Goal: Task Accomplishment & Management: Use online tool/utility

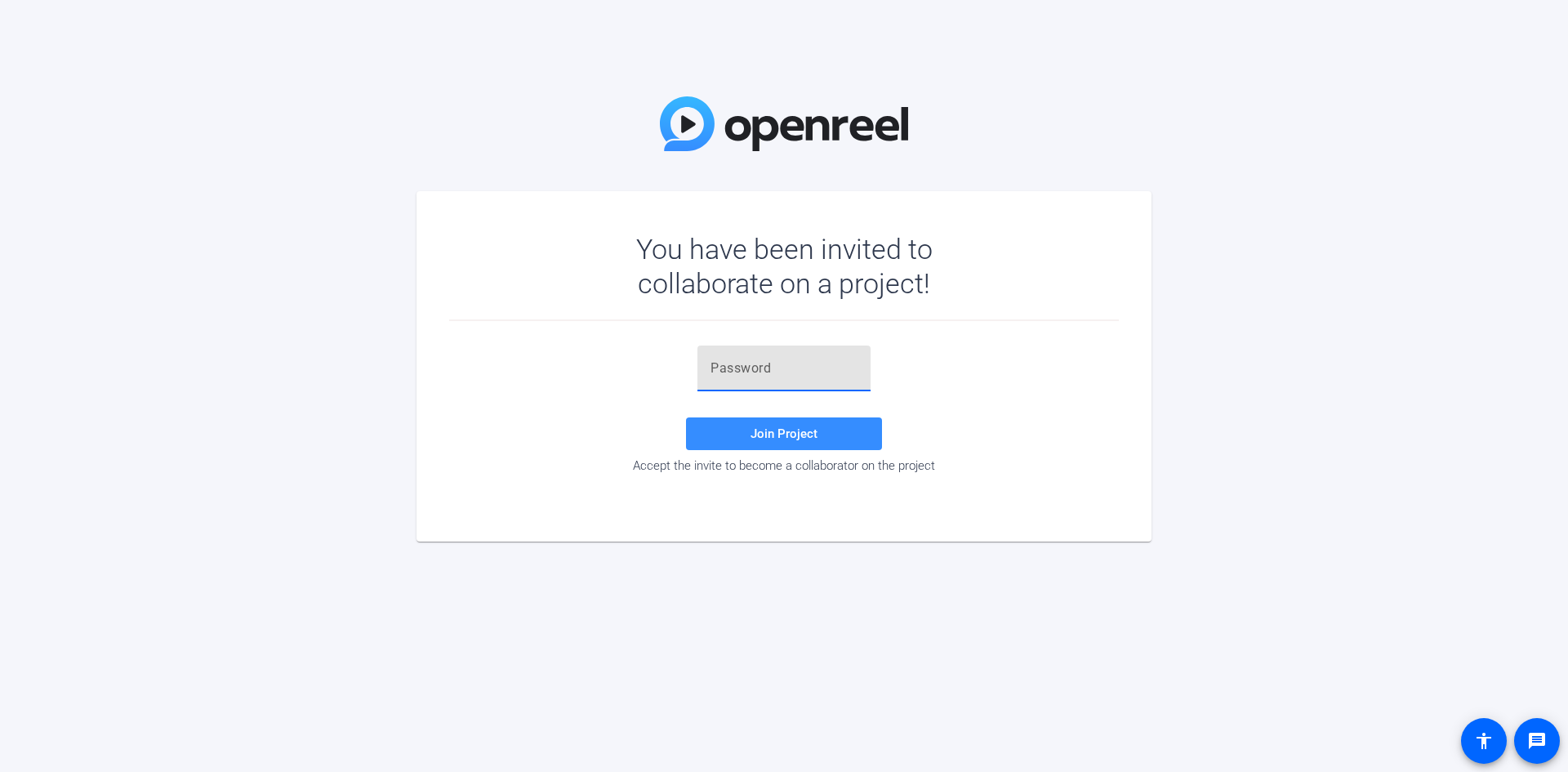
paste input "BgAkLw"
type input "BgAkLw"
click at [765, 454] on div "BgAkLw Join Project Accept the invite to become a collaborator on the project" at bounding box center [784, 409] width 669 height 128
click at [766, 435] on span "Join Project" at bounding box center [784, 434] width 67 height 14
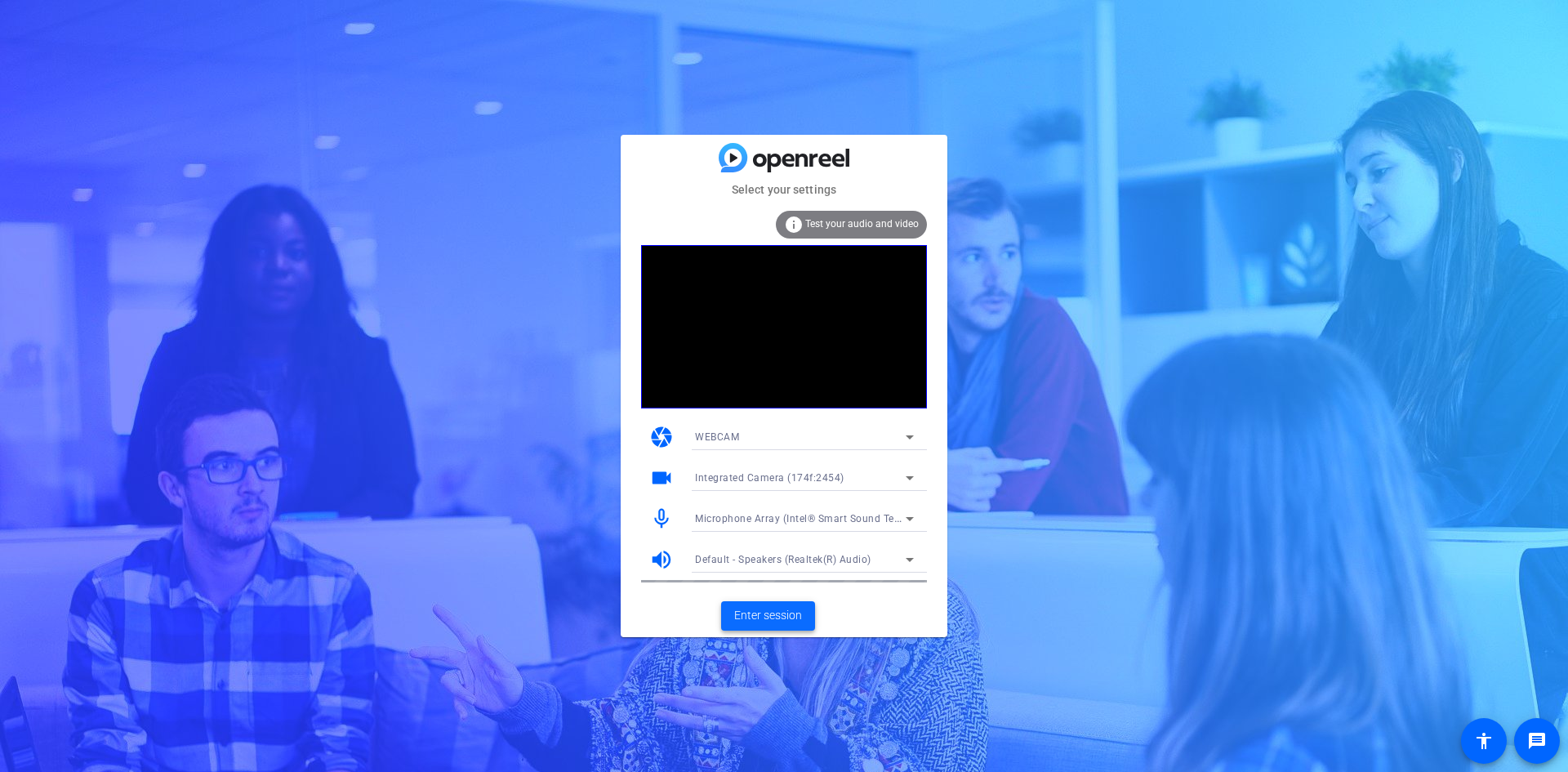
click at [783, 619] on span "Enter session" at bounding box center [768, 615] width 68 height 17
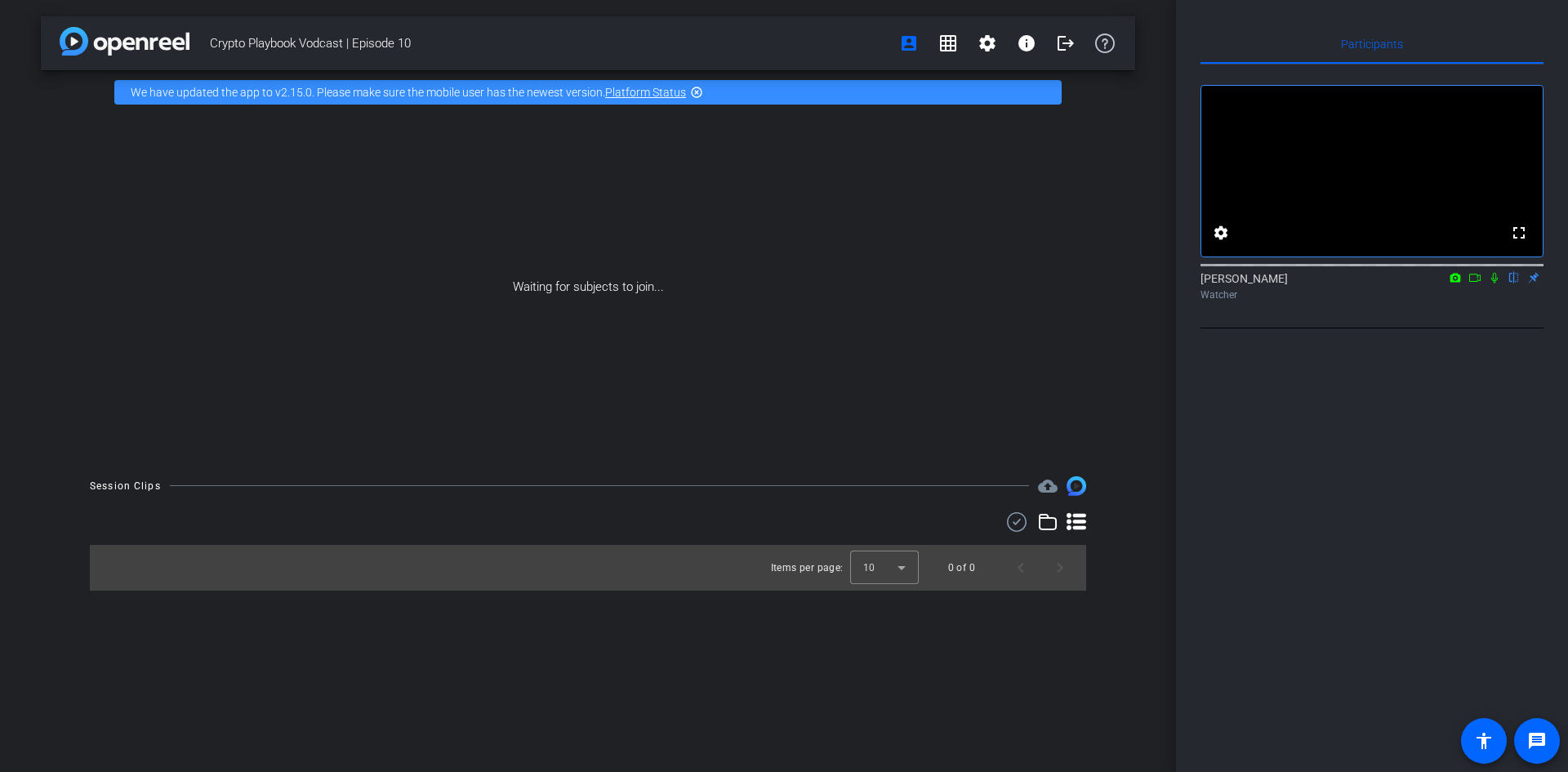
click at [1477, 284] on icon at bounding box center [1475, 277] width 13 height 12
click at [1515, 284] on icon at bounding box center [1515, 277] width 13 height 12
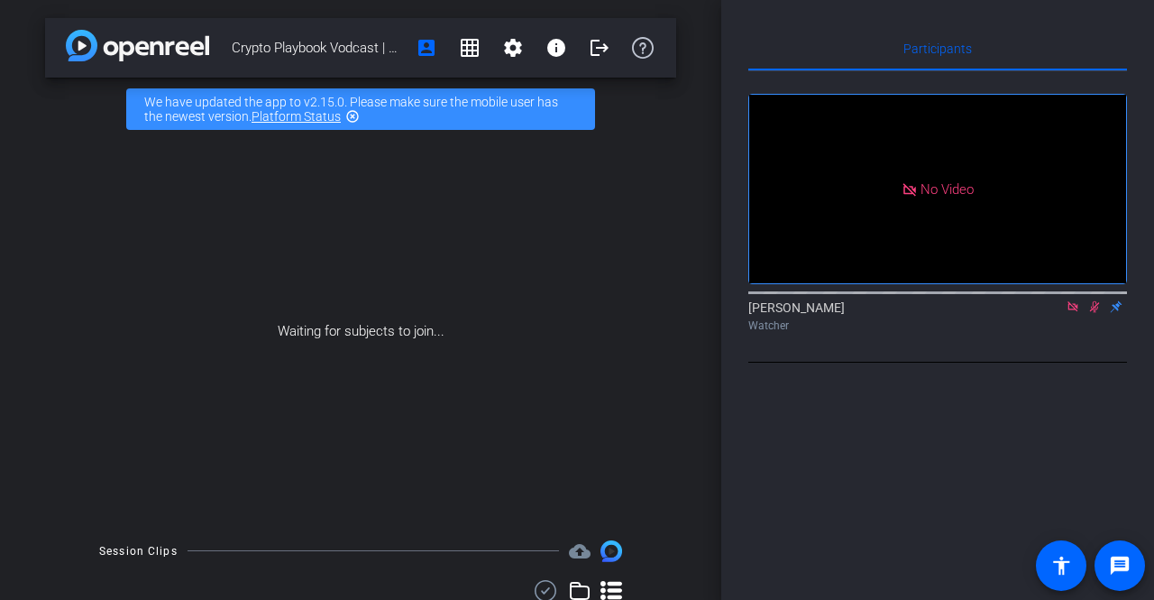
click at [353, 115] on mat-icon "highlight_off" at bounding box center [352, 116] width 14 height 14
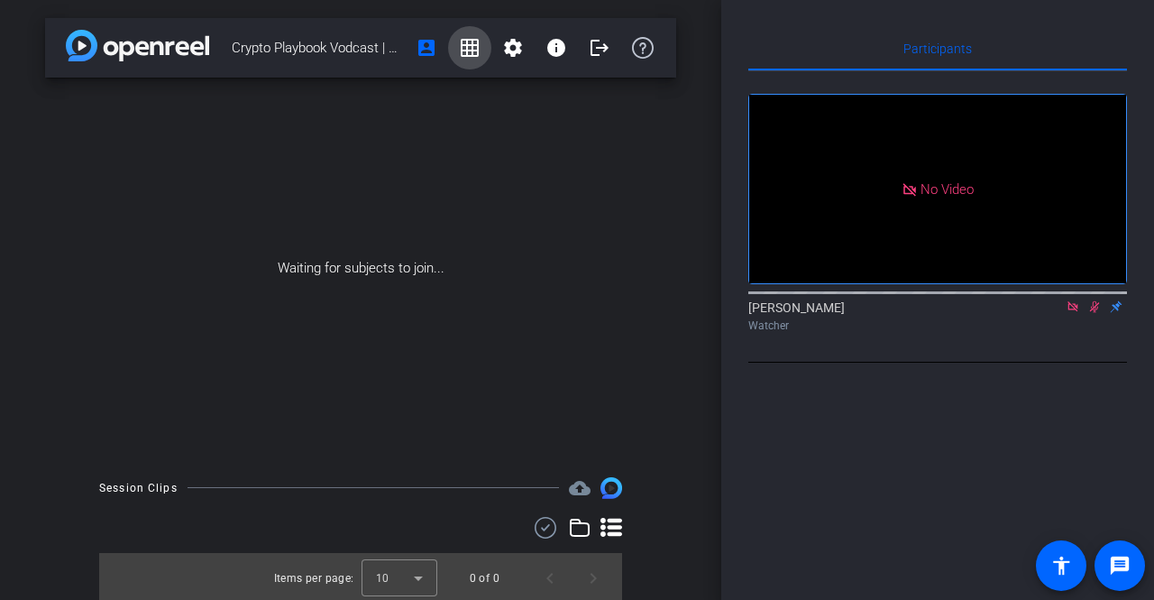
click at [474, 56] on span at bounding box center [469, 47] width 43 height 43
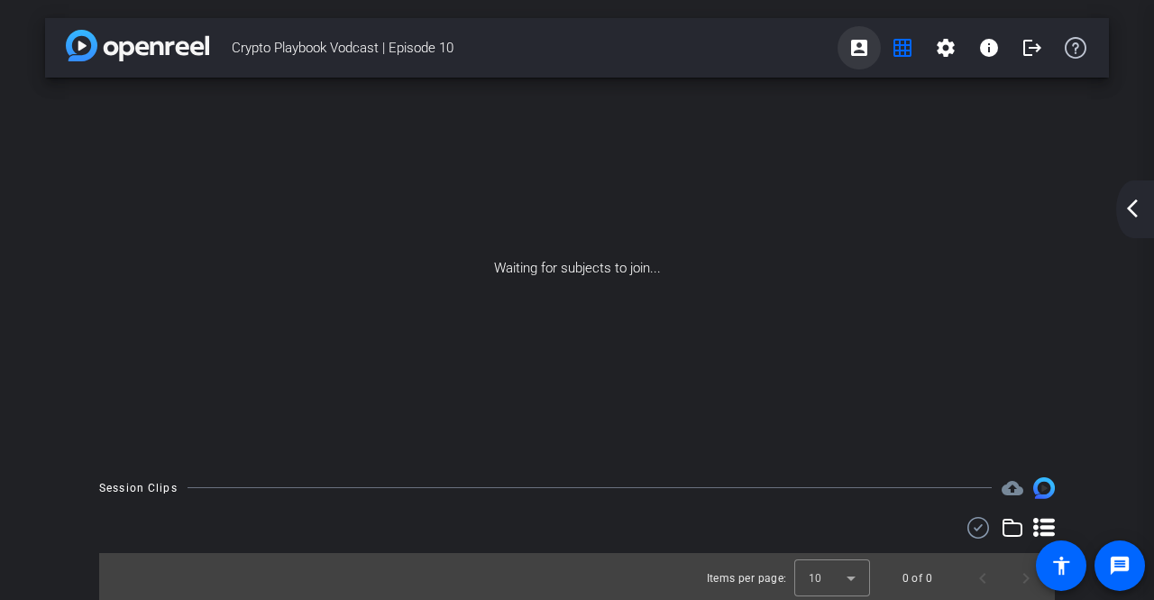
click at [852, 44] on mat-icon "account_box" at bounding box center [860, 48] width 22 height 22
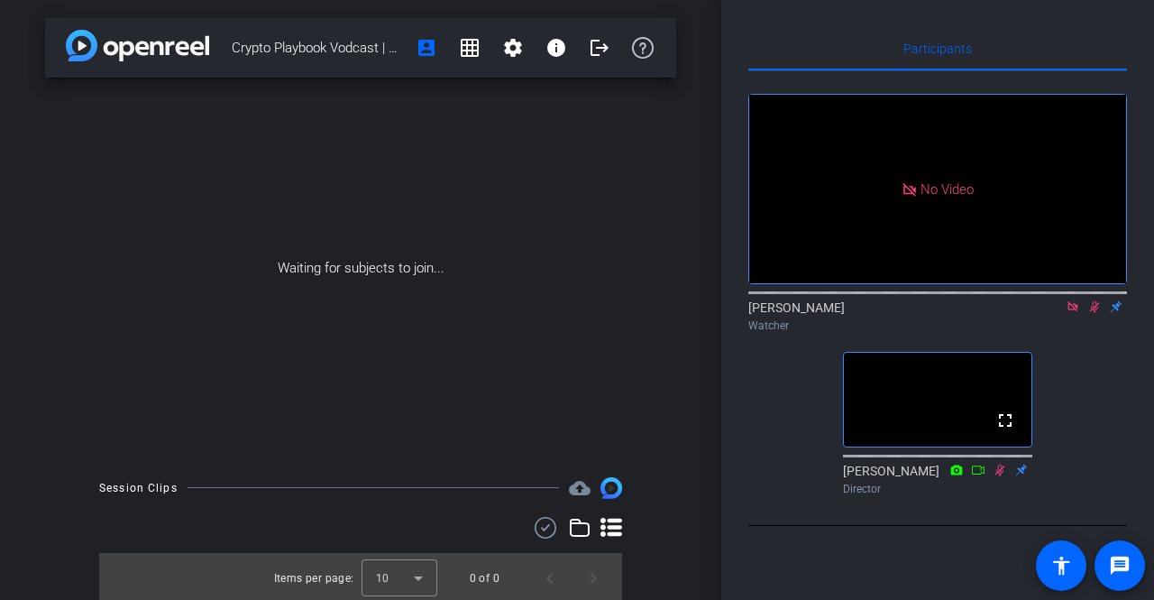
click at [1093, 313] on icon at bounding box center [1095, 307] width 10 height 12
click at [1079, 313] on icon at bounding box center [1073, 306] width 14 height 13
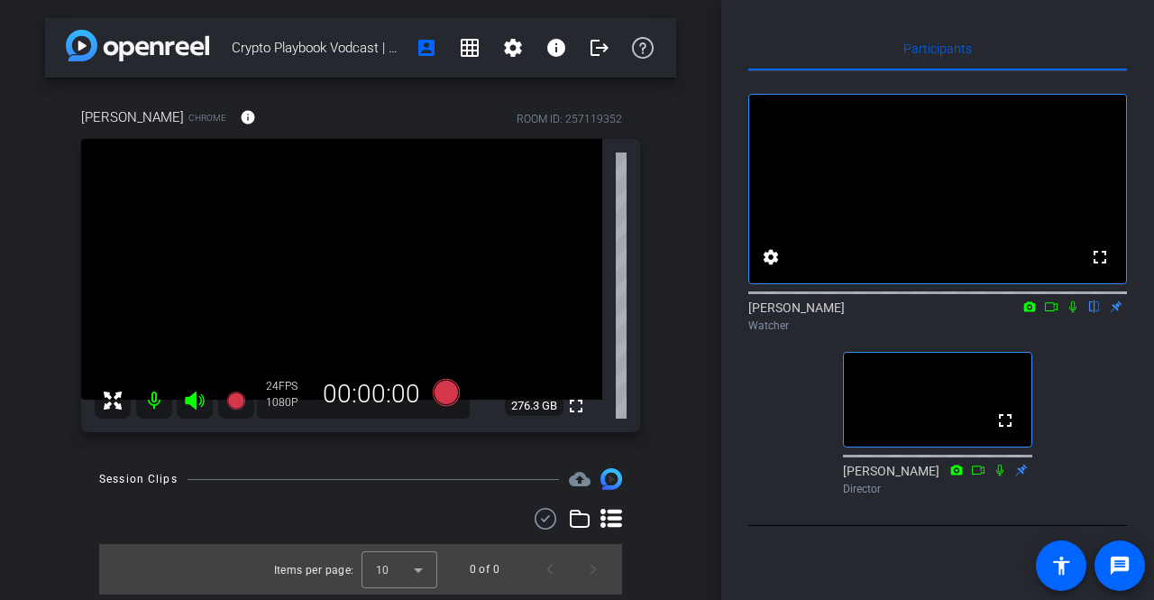
click at [1073, 313] on icon at bounding box center [1073, 306] width 14 height 13
click at [1076, 313] on icon at bounding box center [1073, 306] width 14 height 13
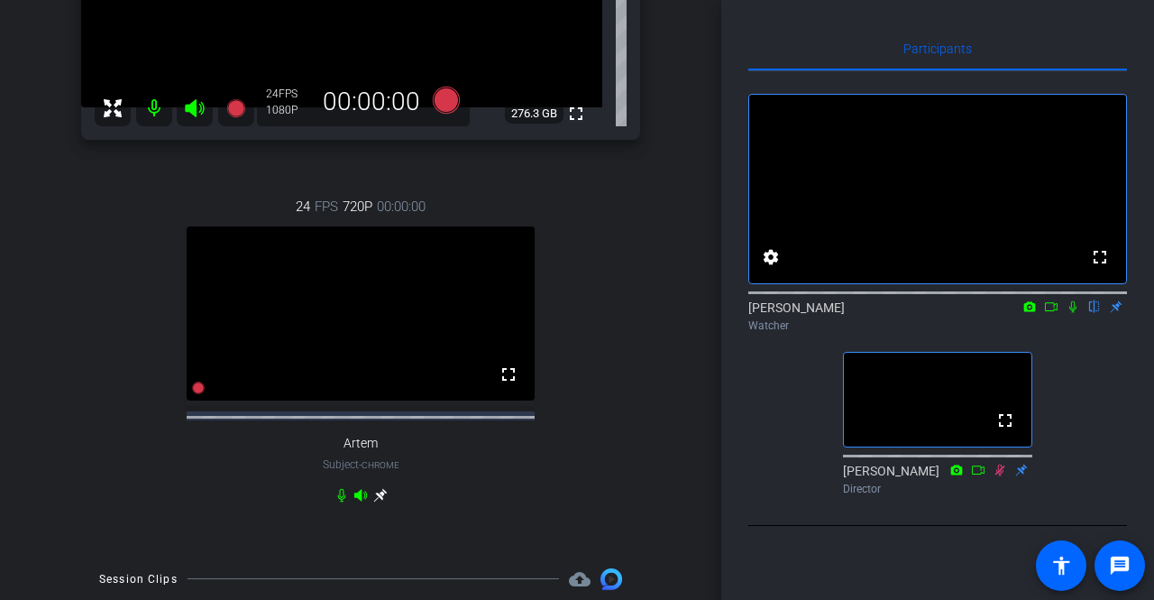
scroll to position [305, 0]
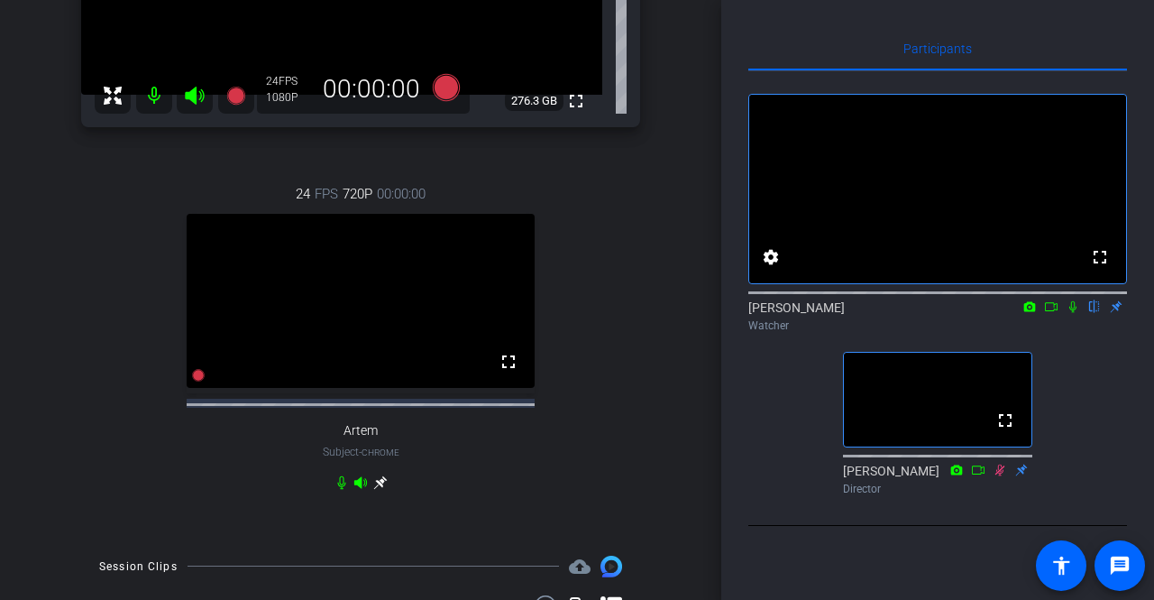
click at [1052, 313] on icon at bounding box center [1051, 306] width 14 height 13
click at [1093, 313] on icon at bounding box center [1095, 306] width 14 height 13
click at [1095, 313] on icon at bounding box center [1095, 307] width 10 height 12
click at [1093, 313] on icon at bounding box center [1094, 307] width 7 height 12
click at [1091, 313] on icon at bounding box center [1095, 307] width 10 height 12
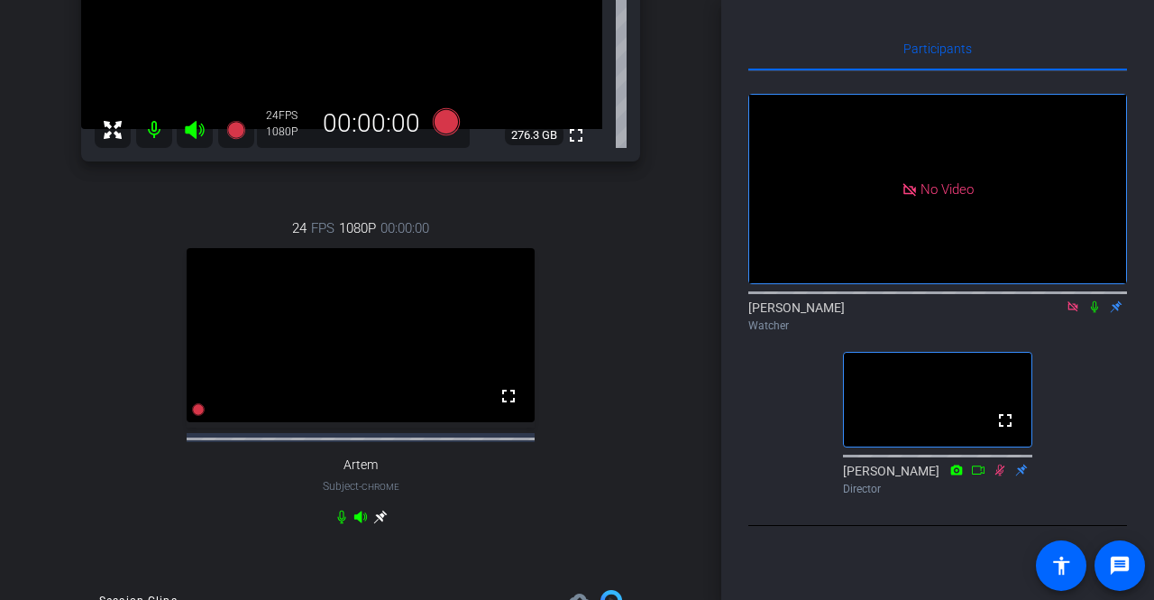
scroll to position [361, 0]
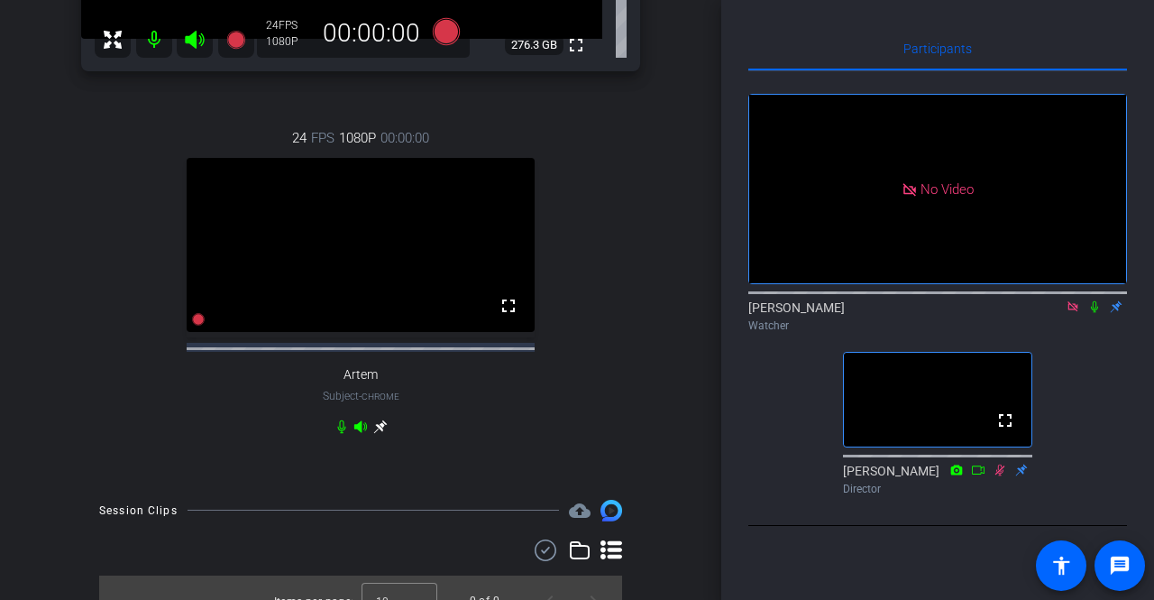
click at [1092, 313] on icon at bounding box center [1095, 306] width 14 height 13
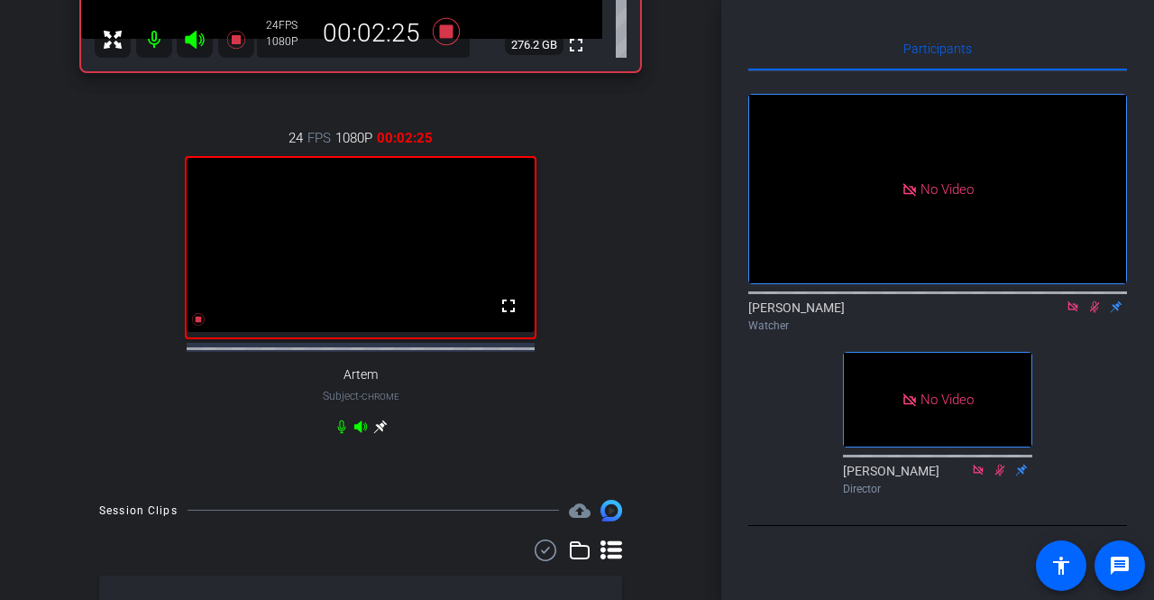
scroll to position [180, 0]
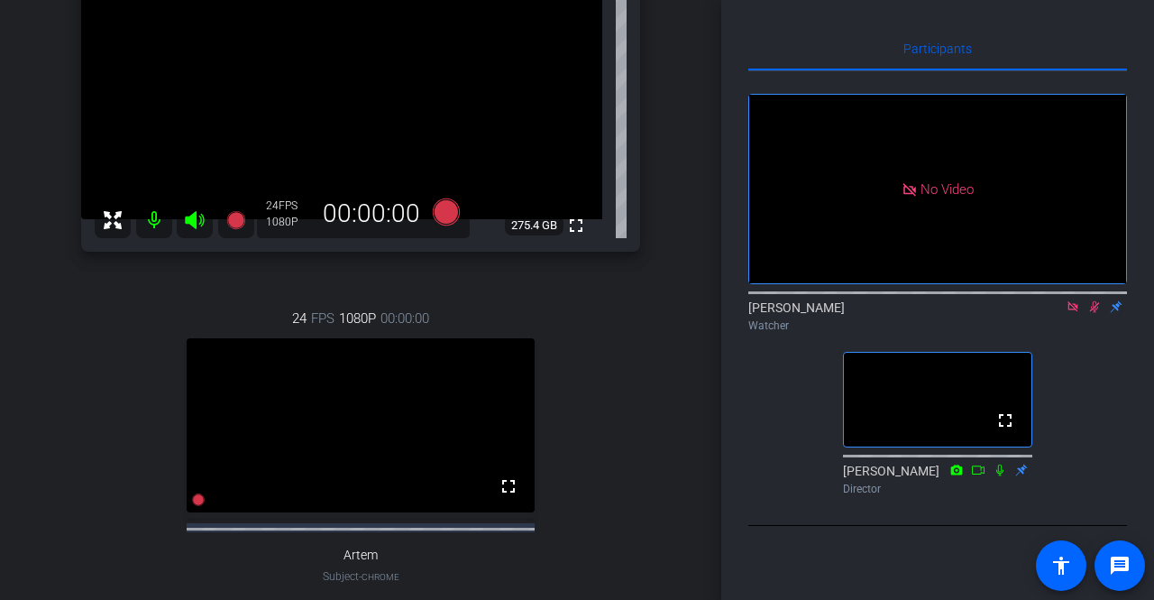
click at [1071, 311] on icon at bounding box center [1073, 306] width 10 height 10
click at [1072, 313] on icon at bounding box center [1073, 306] width 14 height 13
